Goal: Information Seeking & Learning: Learn about a topic

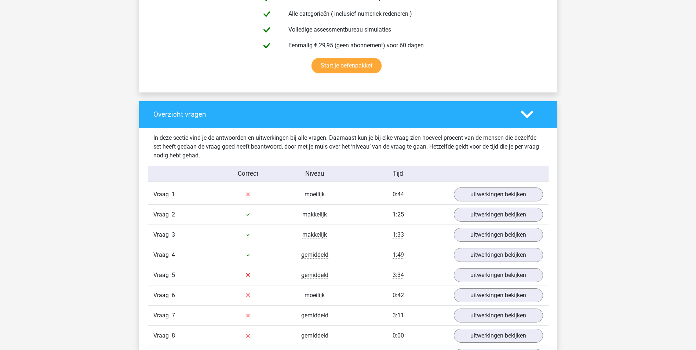
scroll to position [514, 0]
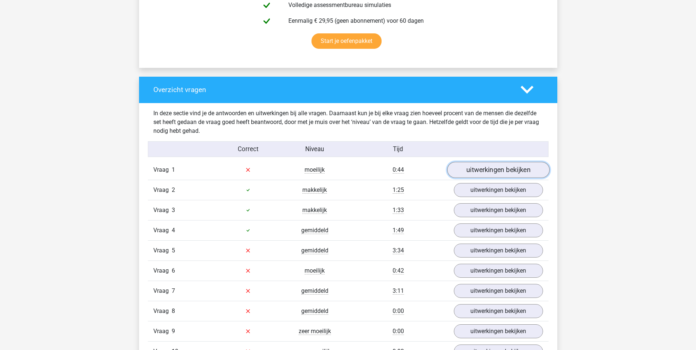
click at [503, 170] on link "uitwerkingen bekijken" at bounding box center [498, 170] width 102 height 16
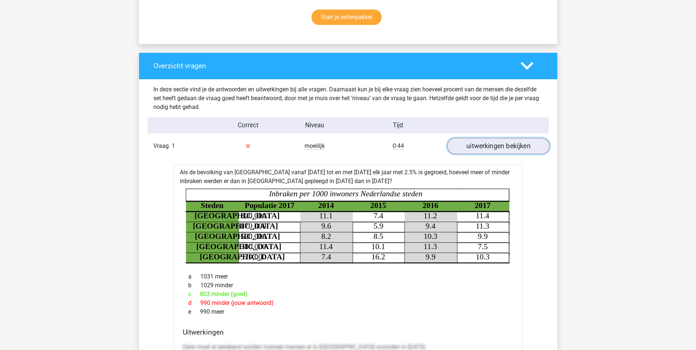
scroll to position [550, 0]
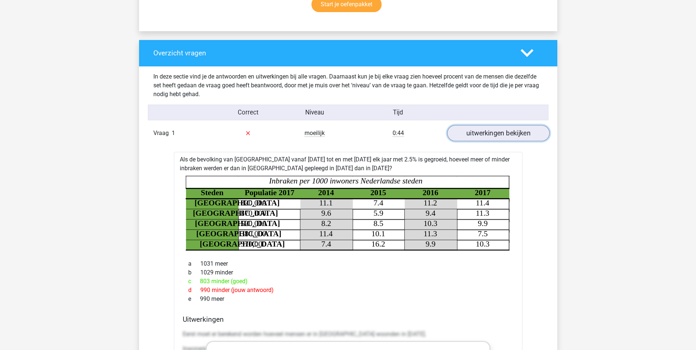
click at [494, 138] on link "uitwerkingen bekijken" at bounding box center [498, 133] width 102 height 16
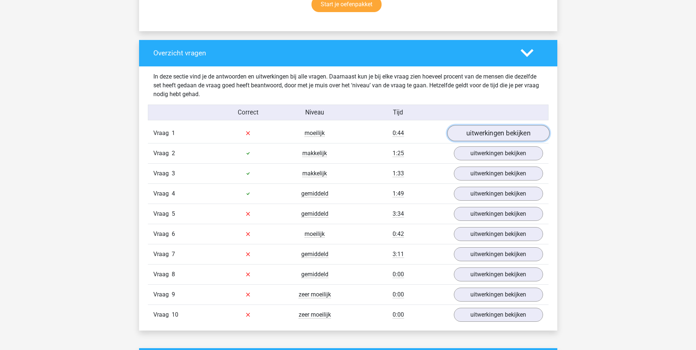
scroll to position [587, 0]
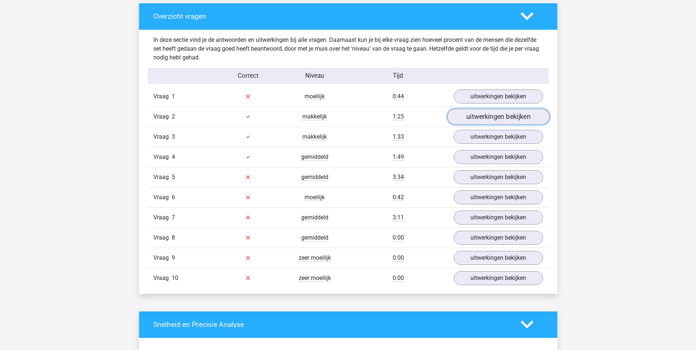
click at [484, 121] on link "uitwerkingen bekijken" at bounding box center [498, 117] width 102 height 16
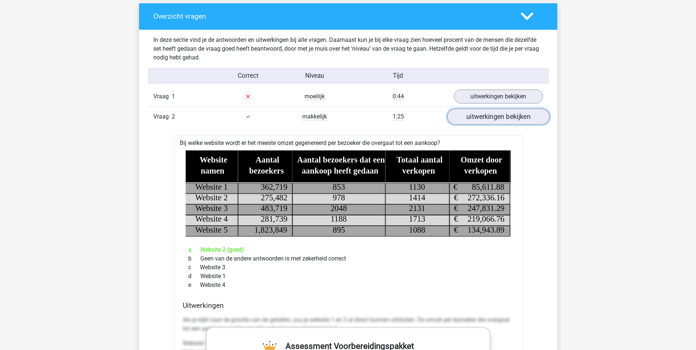
click at [485, 121] on link "uitwerkingen bekijken" at bounding box center [498, 117] width 102 height 16
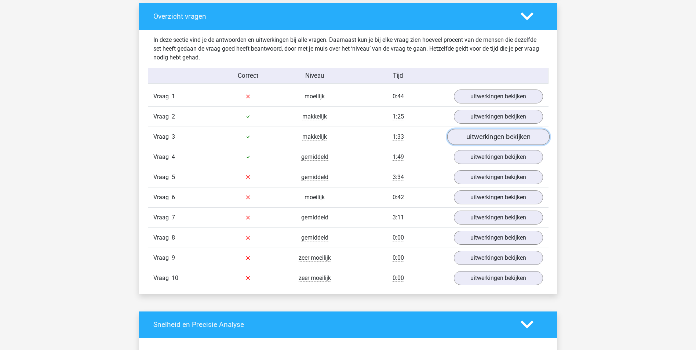
click at [486, 135] on link "uitwerkingen bekijken" at bounding box center [498, 137] width 102 height 16
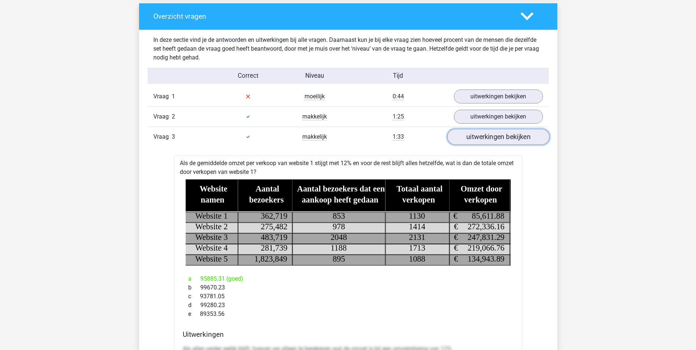
click at [486, 135] on link "uitwerkingen bekijken" at bounding box center [498, 137] width 102 height 16
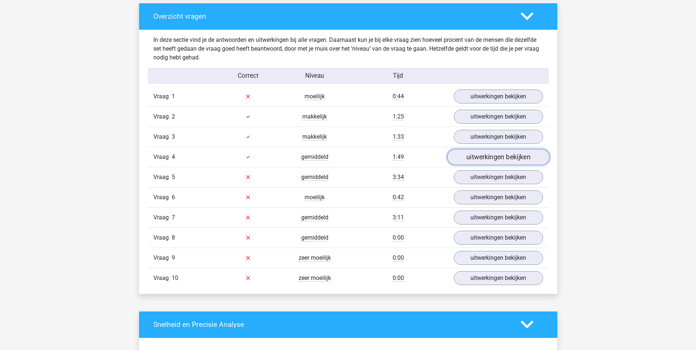
click at [486, 158] on link "uitwerkingen bekijken" at bounding box center [498, 157] width 102 height 16
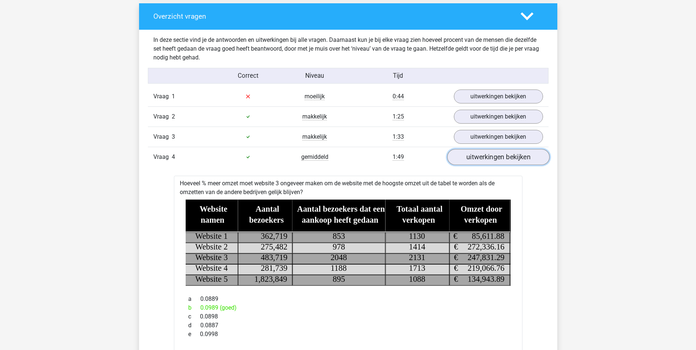
click at [486, 158] on link "uitwerkingen bekijken" at bounding box center [498, 157] width 102 height 16
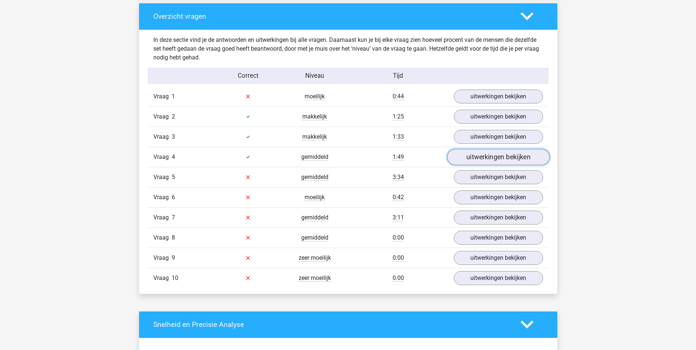
scroll to position [624, 0]
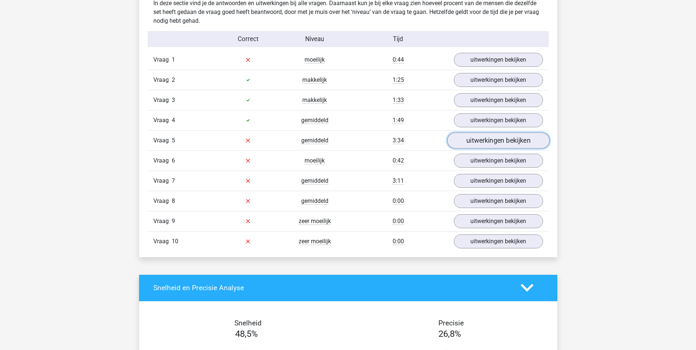
click at [479, 143] on link "uitwerkingen bekijken" at bounding box center [498, 140] width 102 height 16
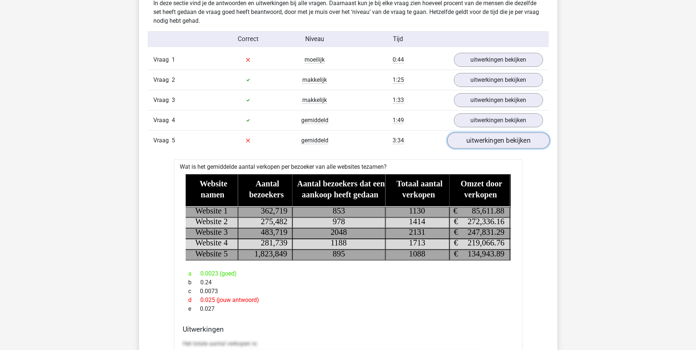
click at [479, 143] on link "uitwerkingen bekijken" at bounding box center [498, 140] width 102 height 16
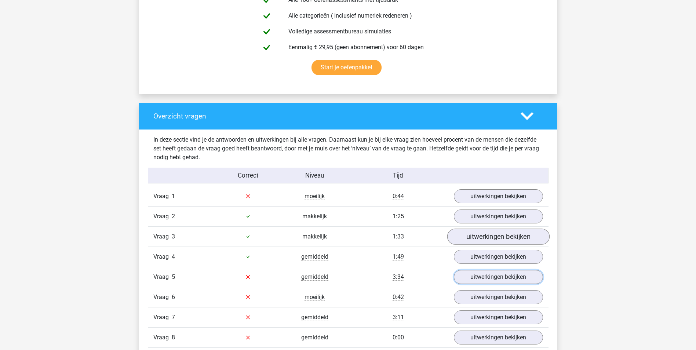
scroll to position [587, 0]
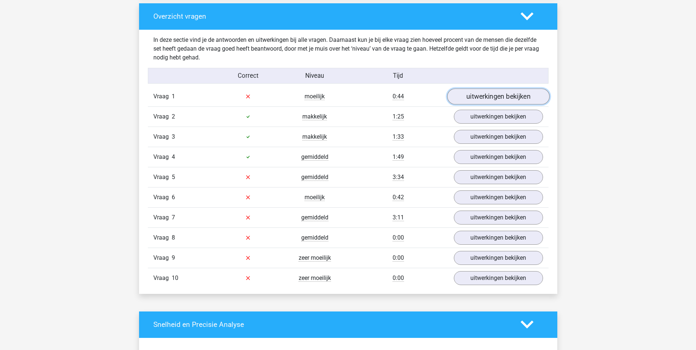
click at [487, 98] on link "uitwerkingen bekijken" at bounding box center [498, 96] width 102 height 16
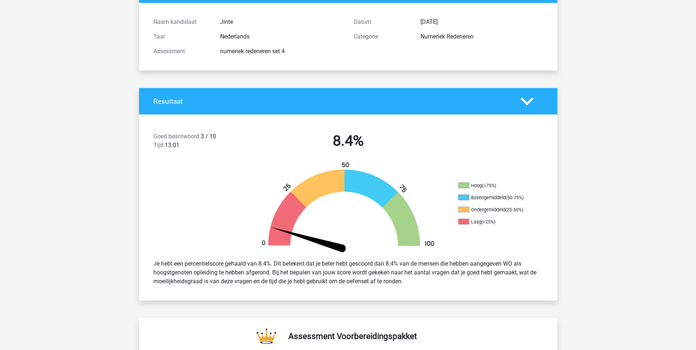
scroll to position [0, 0]
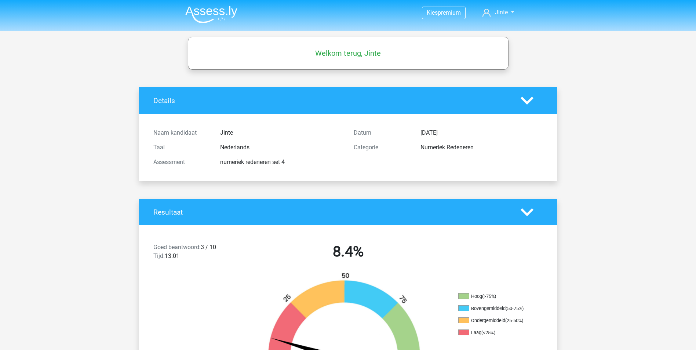
drag, startPoint x: 231, startPoint y: 153, endPoint x: 234, endPoint y: 117, distance: 35.4
click at [230, 149] on div "Taal Nederlands" at bounding box center [248, 147] width 200 height 15
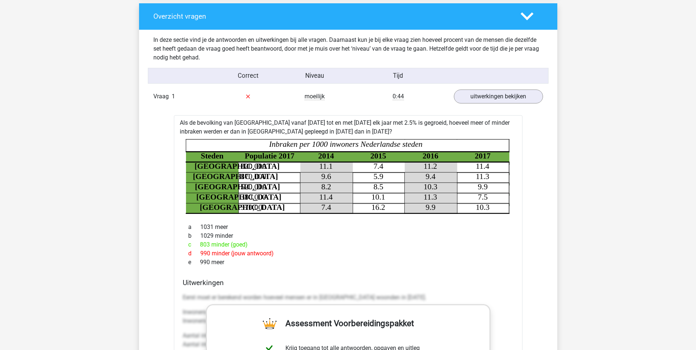
click at [481, 17] on h4 "Overzicht vragen" at bounding box center [331, 16] width 356 height 8
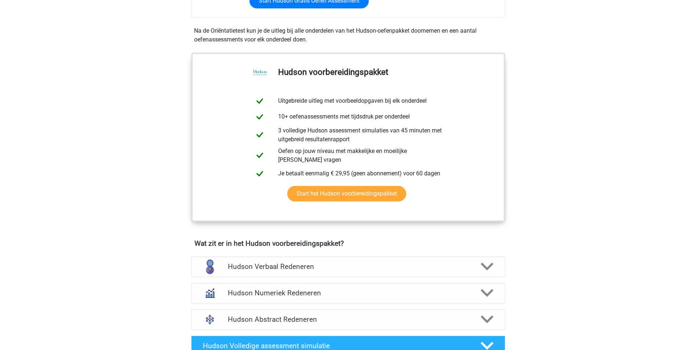
scroll to position [294, 0]
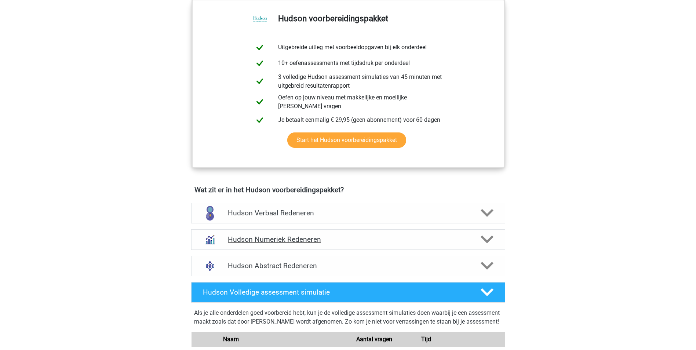
click at [291, 233] on div "Hudson Numeriek Redeneren" at bounding box center [348, 239] width 314 height 21
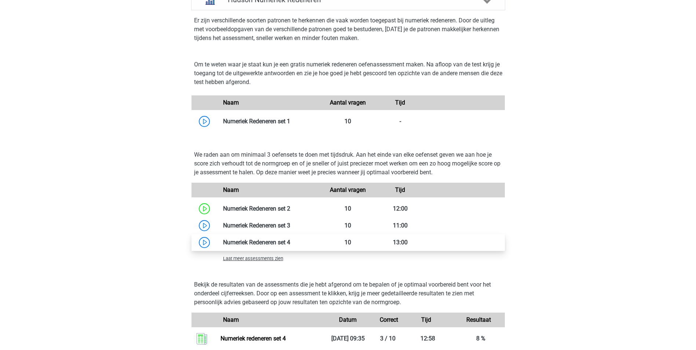
scroll to position [550, 0]
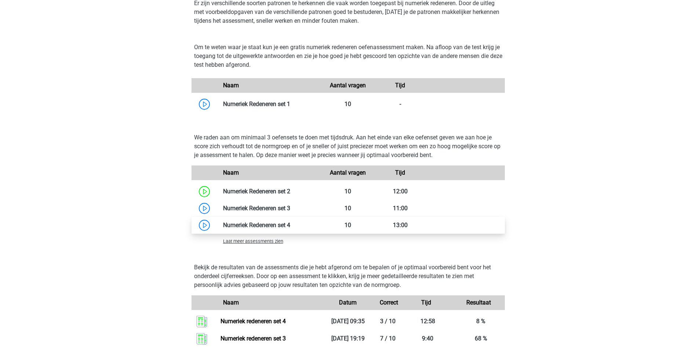
click at [290, 225] on link at bounding box center [290, 225] width 0 height 7
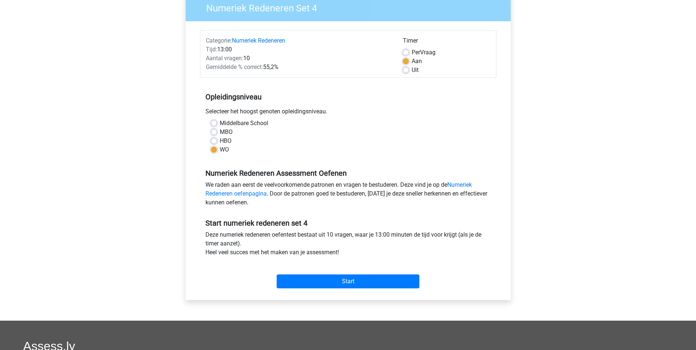
scroll to position [183, 0]
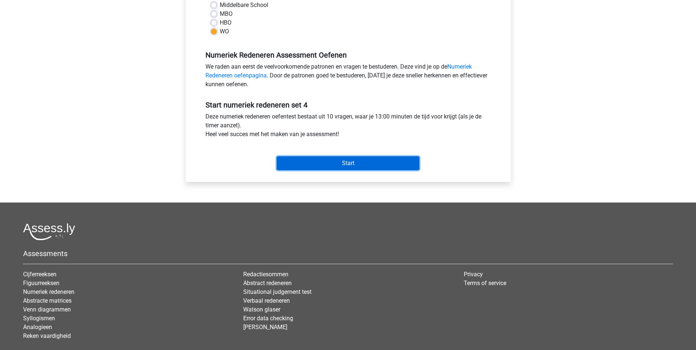
click at [351, 166] on input "Start" at bounding box center [348, 163] width 143 height 14
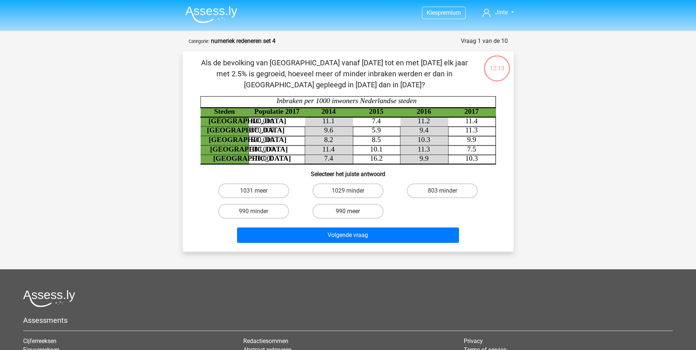
click at [336, 213] on label "990 meer" at bounding box center [348, 211] width 71 height 15
click at [348, 213] on input "990 meer" at bounding box center [350, 213] width 5 height 5
radio input "true"
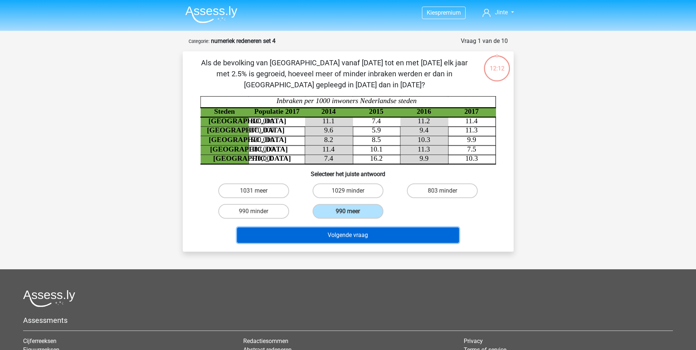
click at [347, 237] on button "Volgende vraag" at bounding box center [348, 235] width 222 height 15
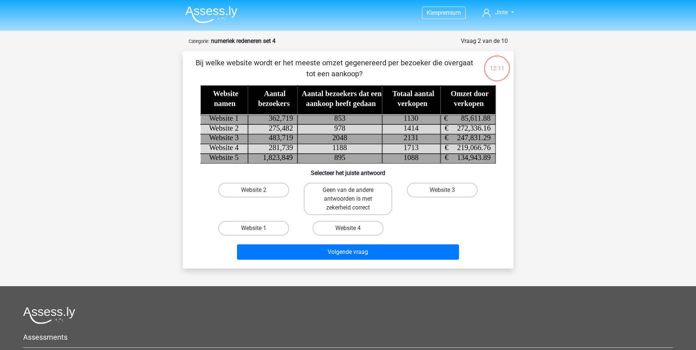
scroll to position [37, 0]
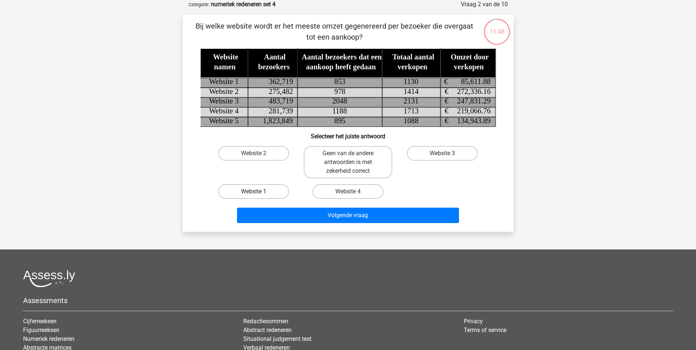
click at [263, 194] on label "Website 1" at bounding box center [253, 191] width 71 height 15
click at [258, 194] on input "Website 1" at bounding box center [256, 194] width 5 height 5
radio input "true"
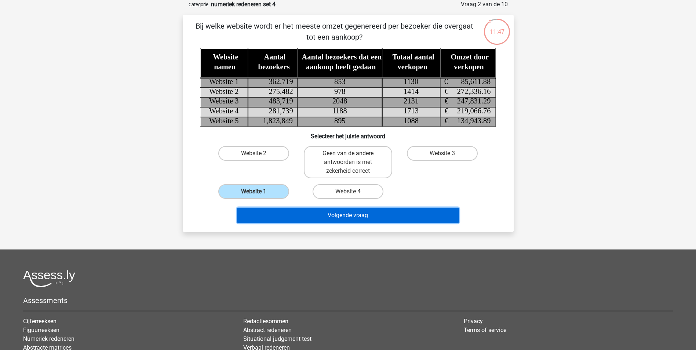
click at [268, 217] on button "Volgende vraag" at bounding box center [348, 215] width 222 height 15
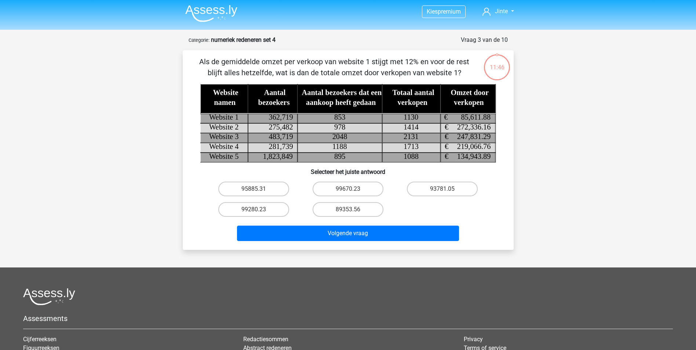
scroll to position [0, 0]
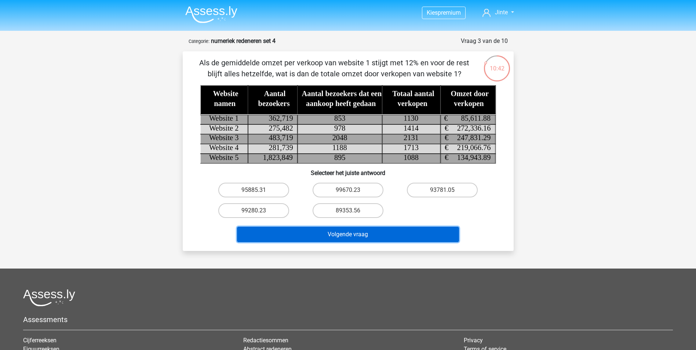
click at [357, 231] on button "Volgende vraag" at bounding box center [348, 234] width 222 height 15
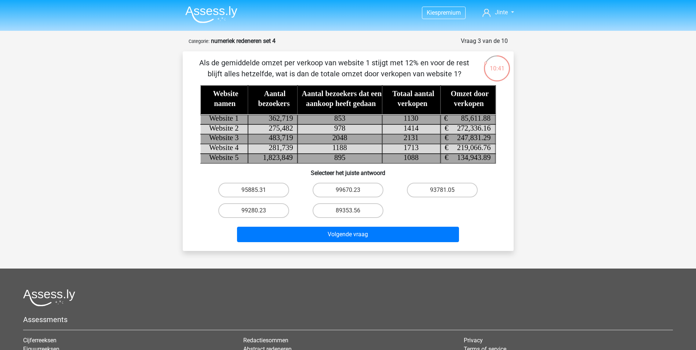
click at [393, 206] on div "89353.56" at bounding box center [348, 210] width 94 height 21
click at [439, 190] on label "93781.05" at bounding box center [442, 190] width 71 height 15
click at [443, 190] on input "93781.05" at bounding box center [445, 192] width 5 height 5
radio input "true"
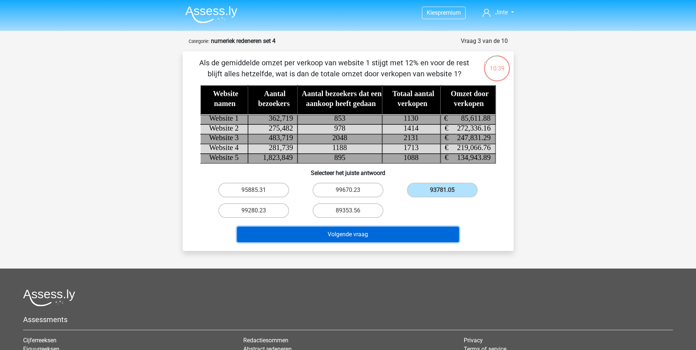
click at [408, 229] on button "Volgende vraag" at bounding box center [348, 234] width 222 height 15
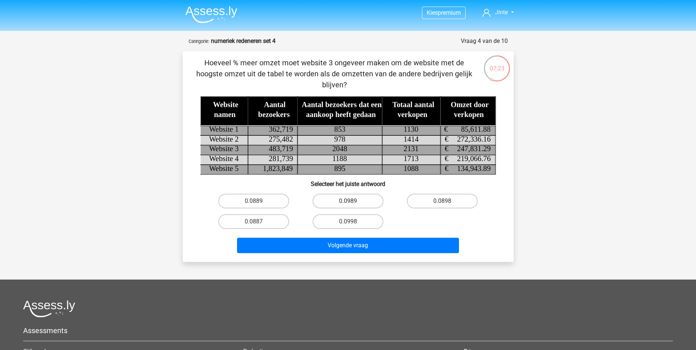
click at [356, 200] on label "0.0989" at bounding box center [348, 201] width 71 height 15
click at [353, 201] on input "0.0989" at bounding box center [350, 203] width 5 height 5
radio input "true"
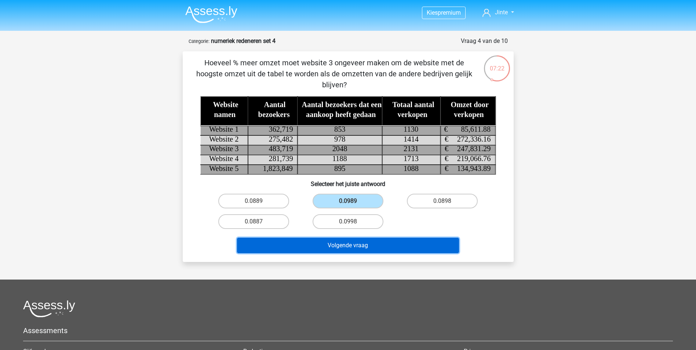
click at [375, 244] on button "Volgende vraag" at bounding box center [348, 245] width 222 height 15
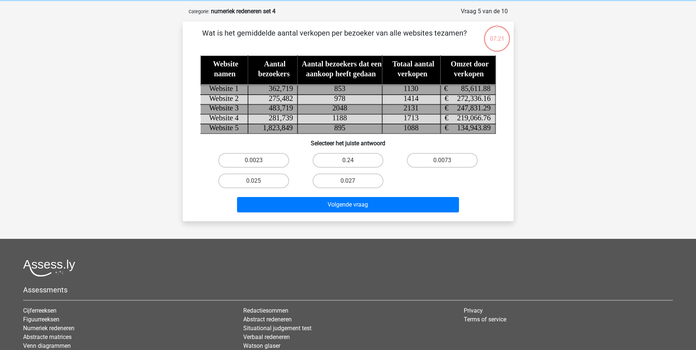
scroll to position [37, 0]
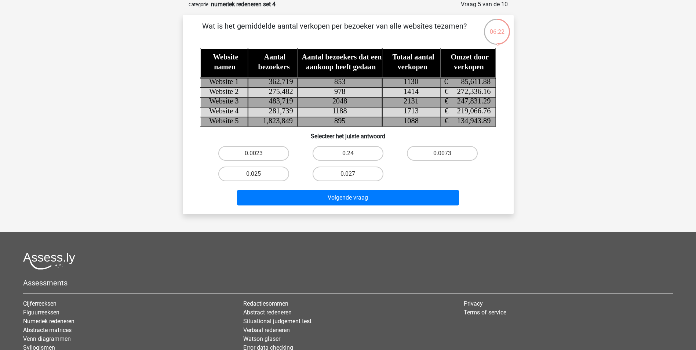
click at [349, 175] on input "0.027" at bounding box center [350, 176] width 5 height 5
radio input "true"
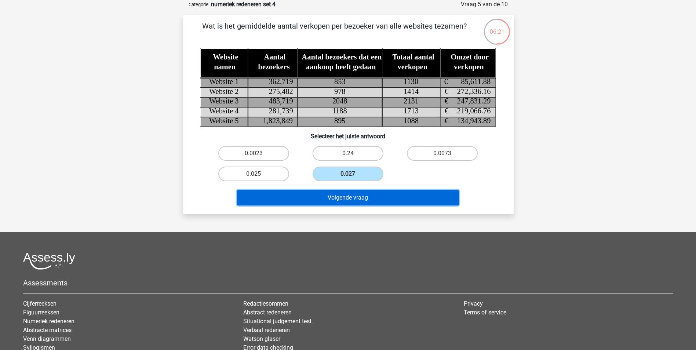
click at [381, 201] on button "Volgende vraag" at bounding box center [348, 197] width 222 height 15
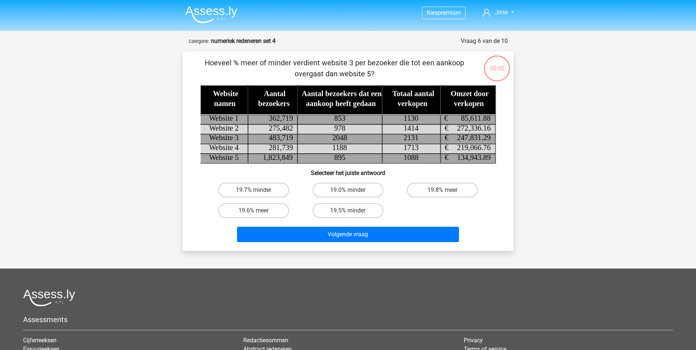
scroll to position [37, 0]
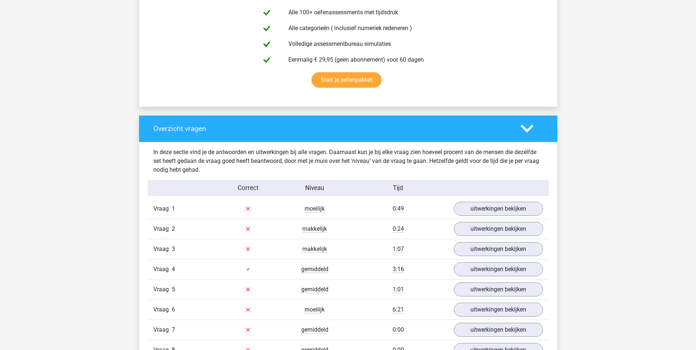
scroll to position [477, 0]
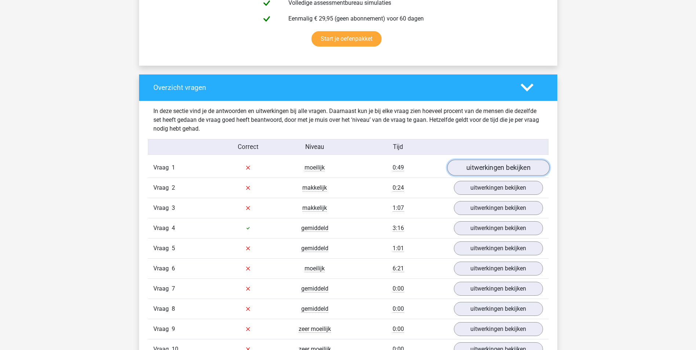
click at [491, 165] on link "uitwerkingen bekijken" at bounding box center [498, 168] width 102 height 16
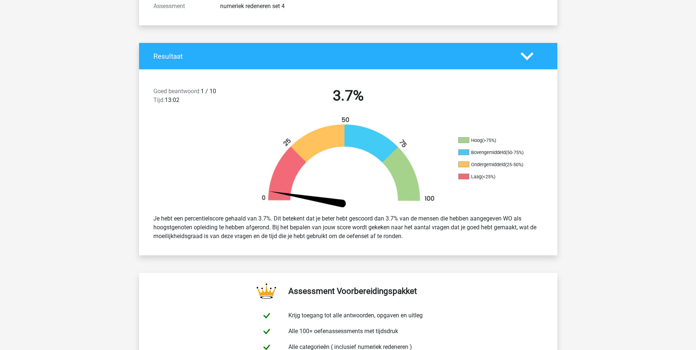
scroll to position [0, 0]
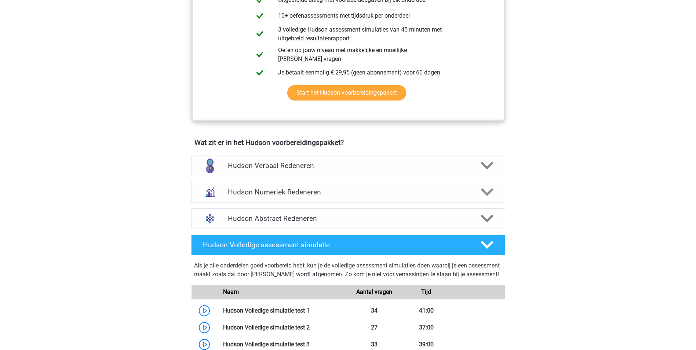
scroll to position [367, 0]
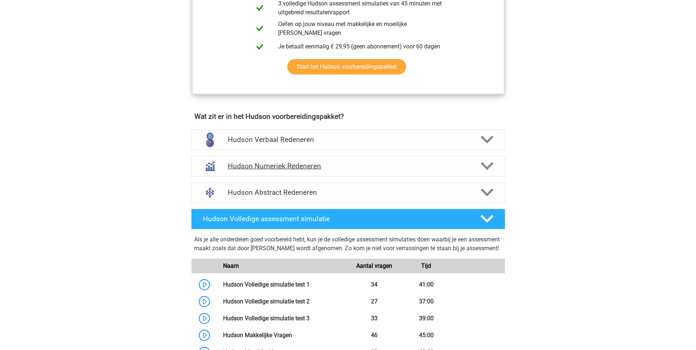
click at [408, 176] on div "Hudson Numeriek Redeneren" at bounding box center [348, 166] width 314 height 21
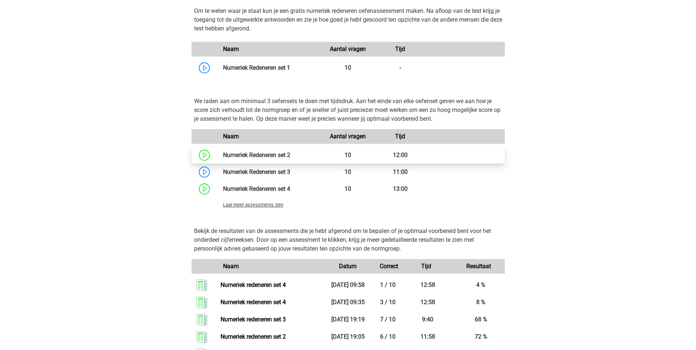
scroll to position [587, 0]
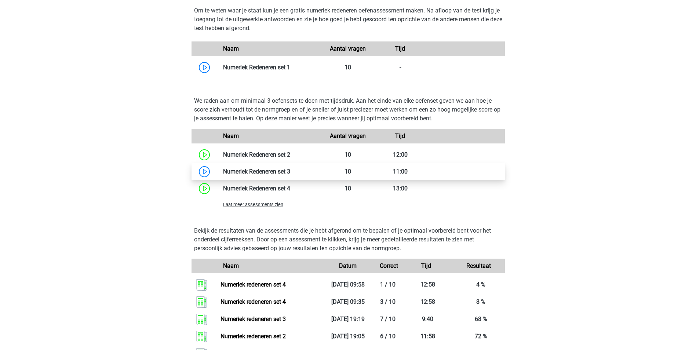
click at [290, 170] on link at bounding box center [290, 171] width 0 height 7
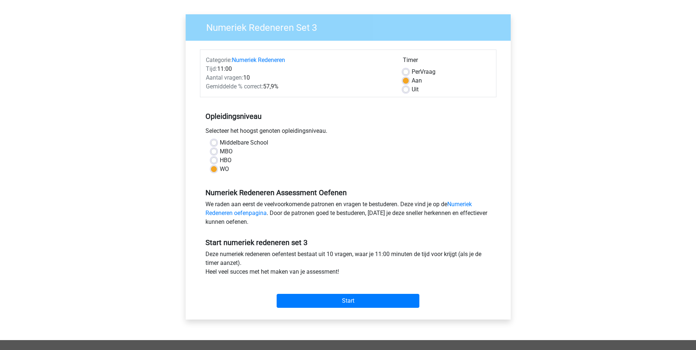
scroll to position [110, 0]
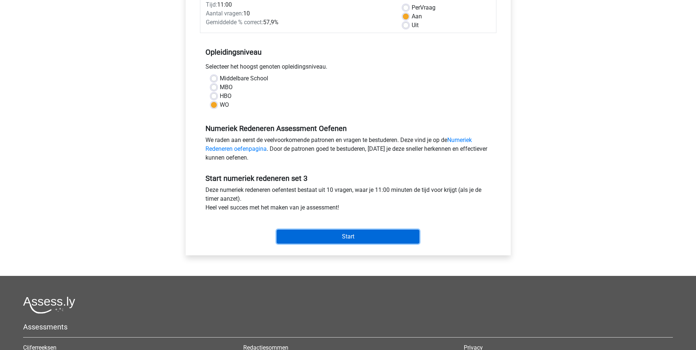
click at [364, 235] on input "Start" at bounding box center [348, 237] width 143 height 14
